Goal: Find specific page/section: Find specific page/section

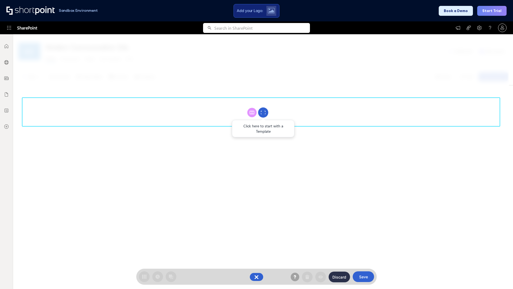
click at [263, 112] on circle at bounding box center [263, 112] width 10 height 10
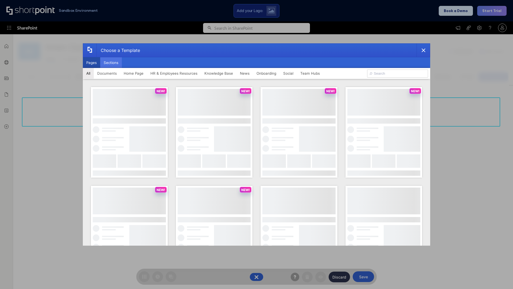
click at [111, 63] on button "Sections" at bounding box center [111, 62] width 22 height 11
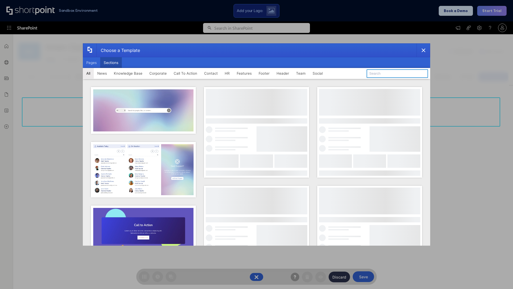
type input "Footer 2"
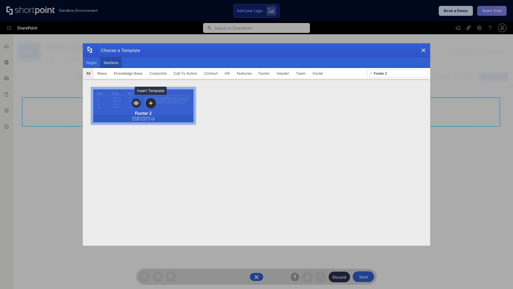
click at [151, 103] on icon "template selector" at bounding box center [151, 103] width 4 height 4
